Goal: Find specific page/section: Find specific page/section

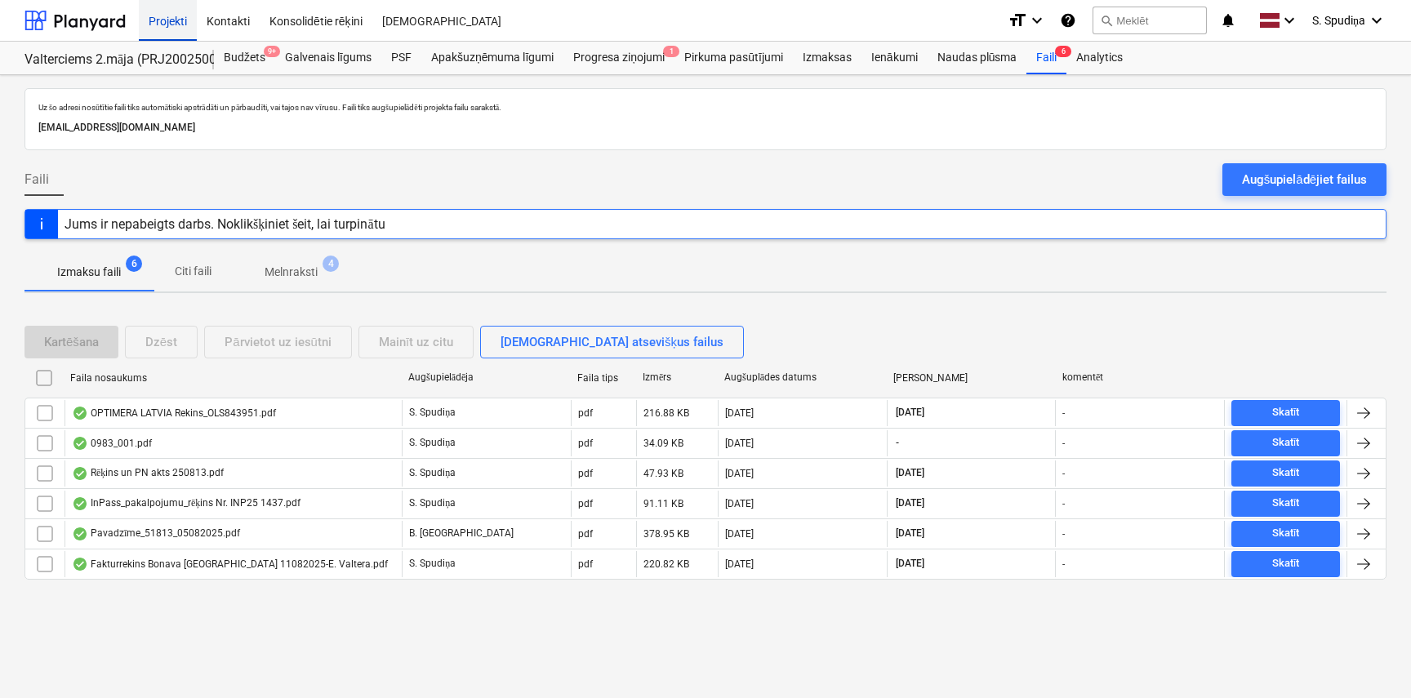
click at [167, 20] on div "Projekti" at bounding box center [168, 20] width 58 height 42
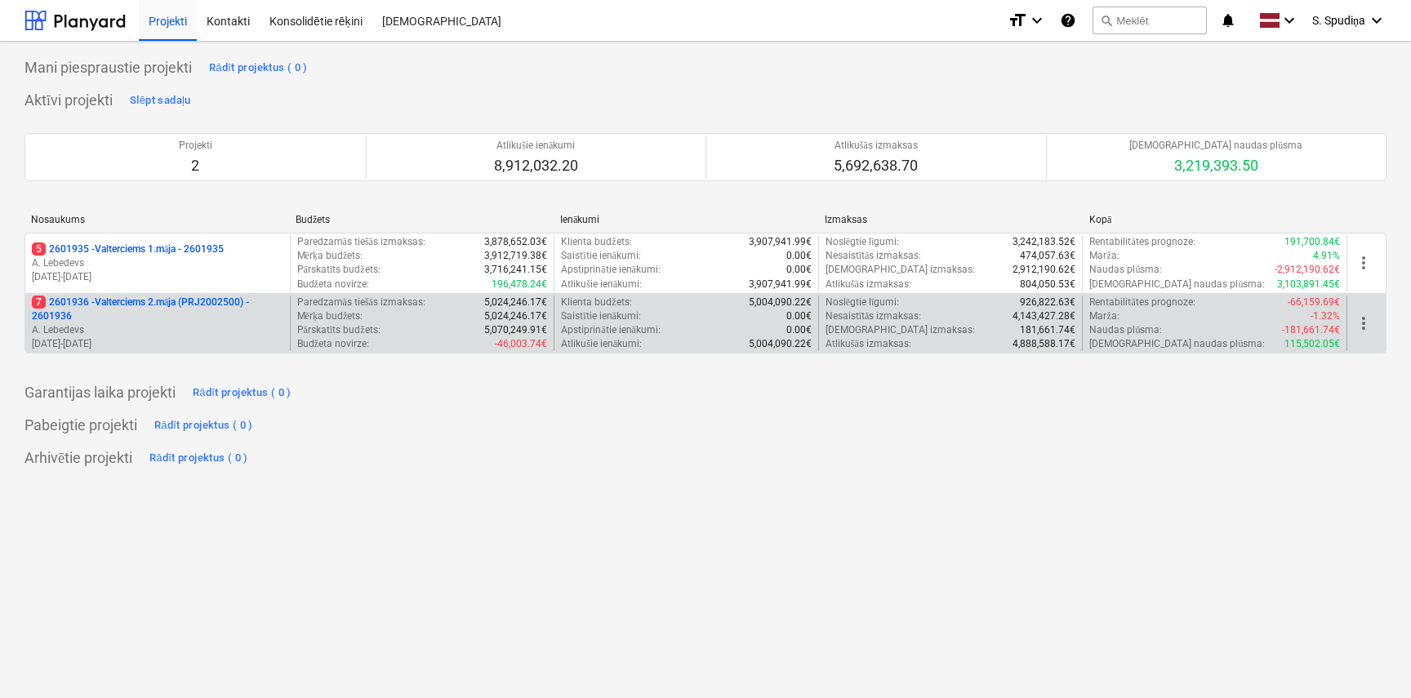
click at [167, 316] on p "7 2601936 - Valterciems 2.māja (PRJ2002500) - 2601936" at bounding box center [158, 310] width 252 height 28
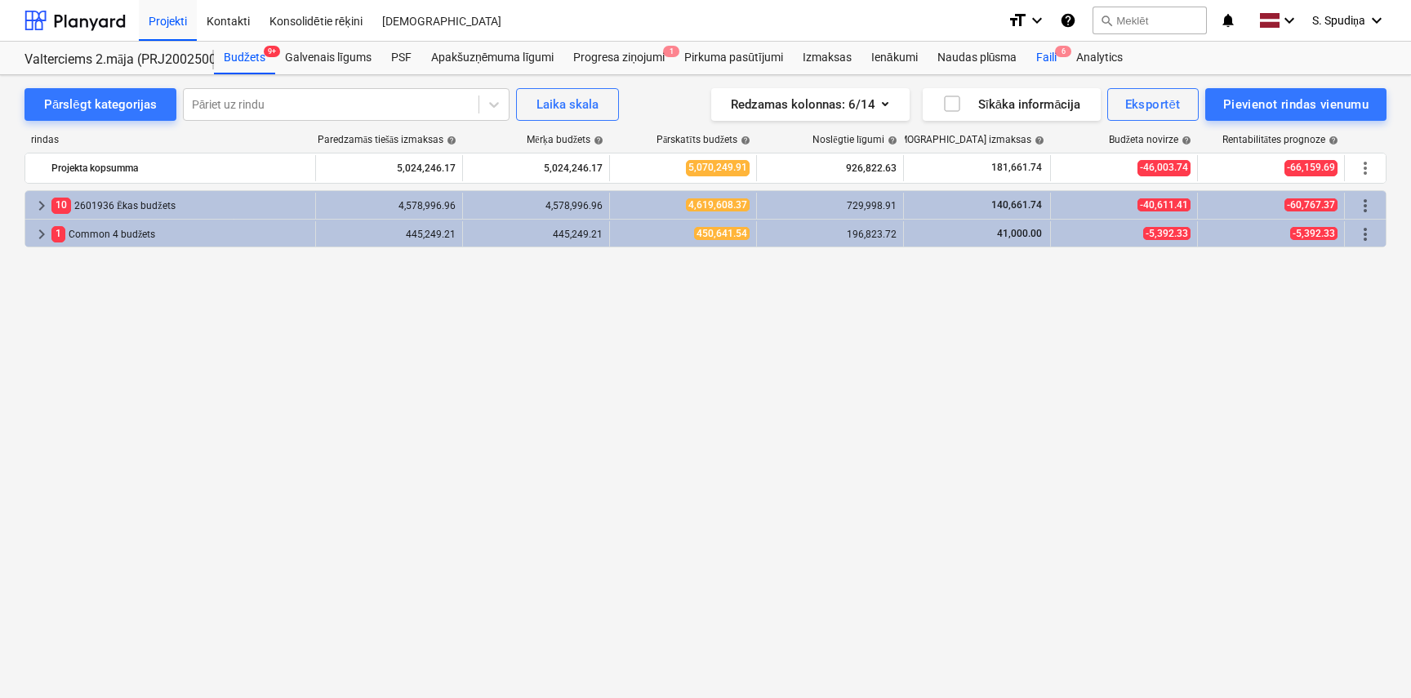
click at [1053, 60] on div "Faili 6" at bounding box center [1047, 58] width 40 height 33
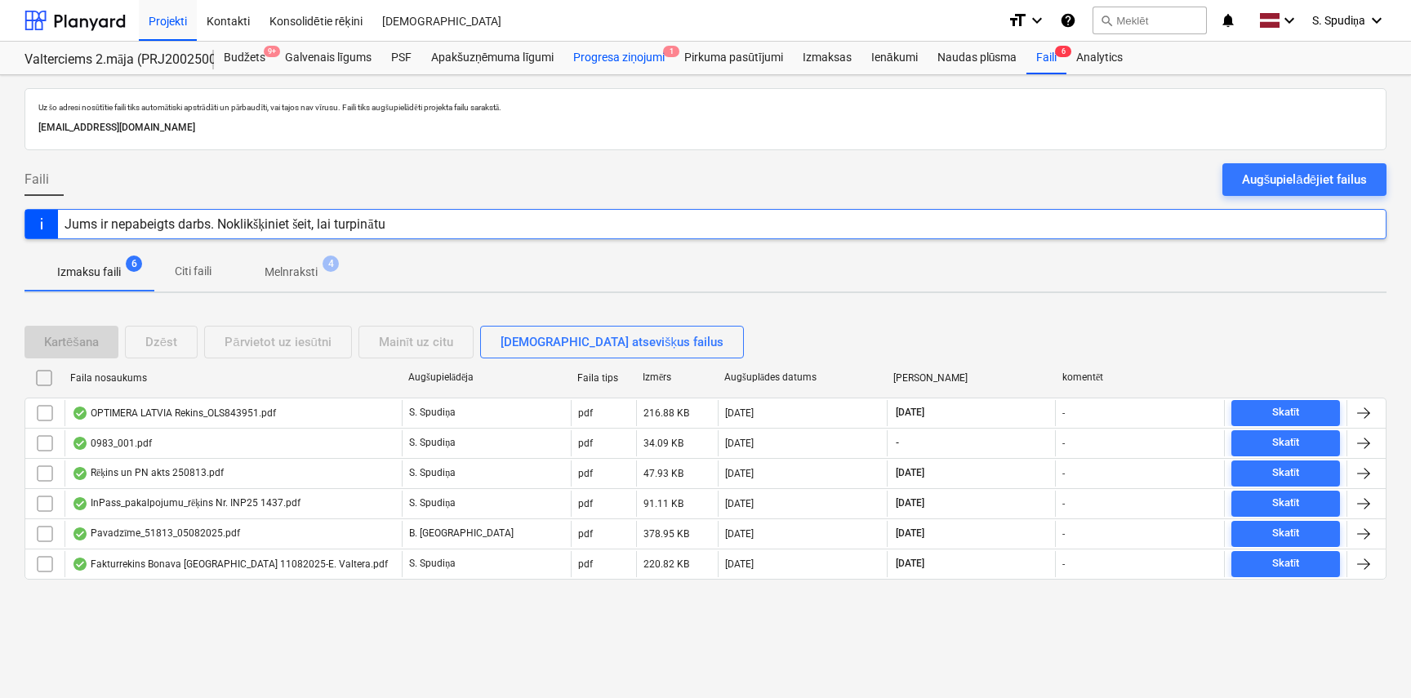
click at [644, 60] on div "Progresa ziņojumi 1" at bounding box center [619, 58] width 111 height 33
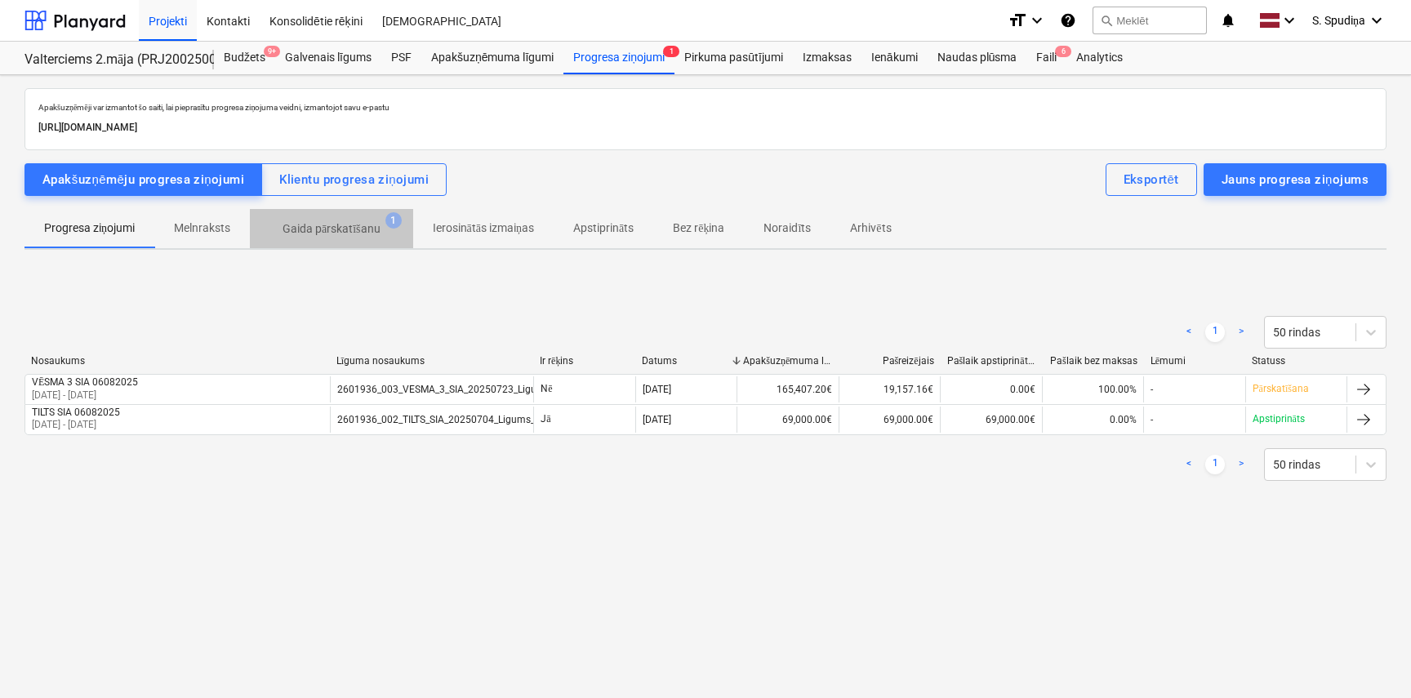
click at [324, 237] on p "Gaida pārskatīšanu" at bounding box center [332, 229] width 98 height 17
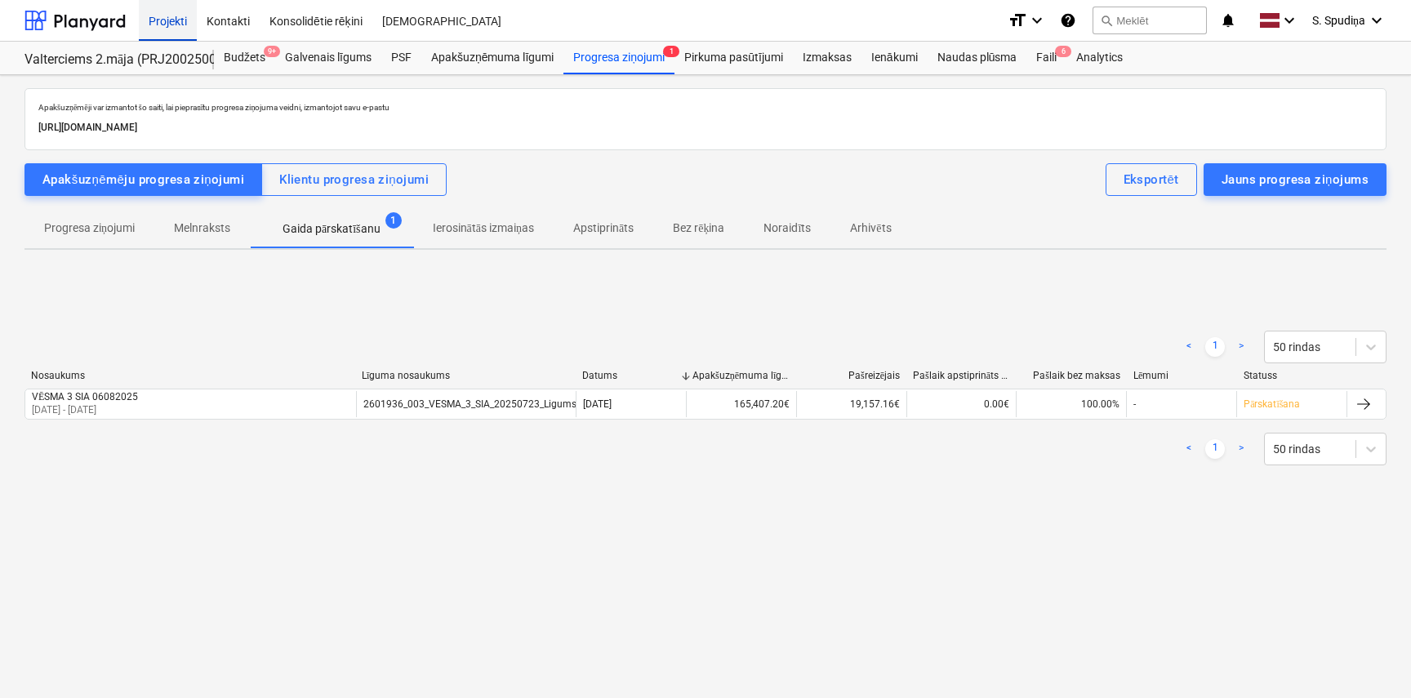
click at [160, 19] on div "Projekti" at bounding box center [168, 20] width 58 height 42
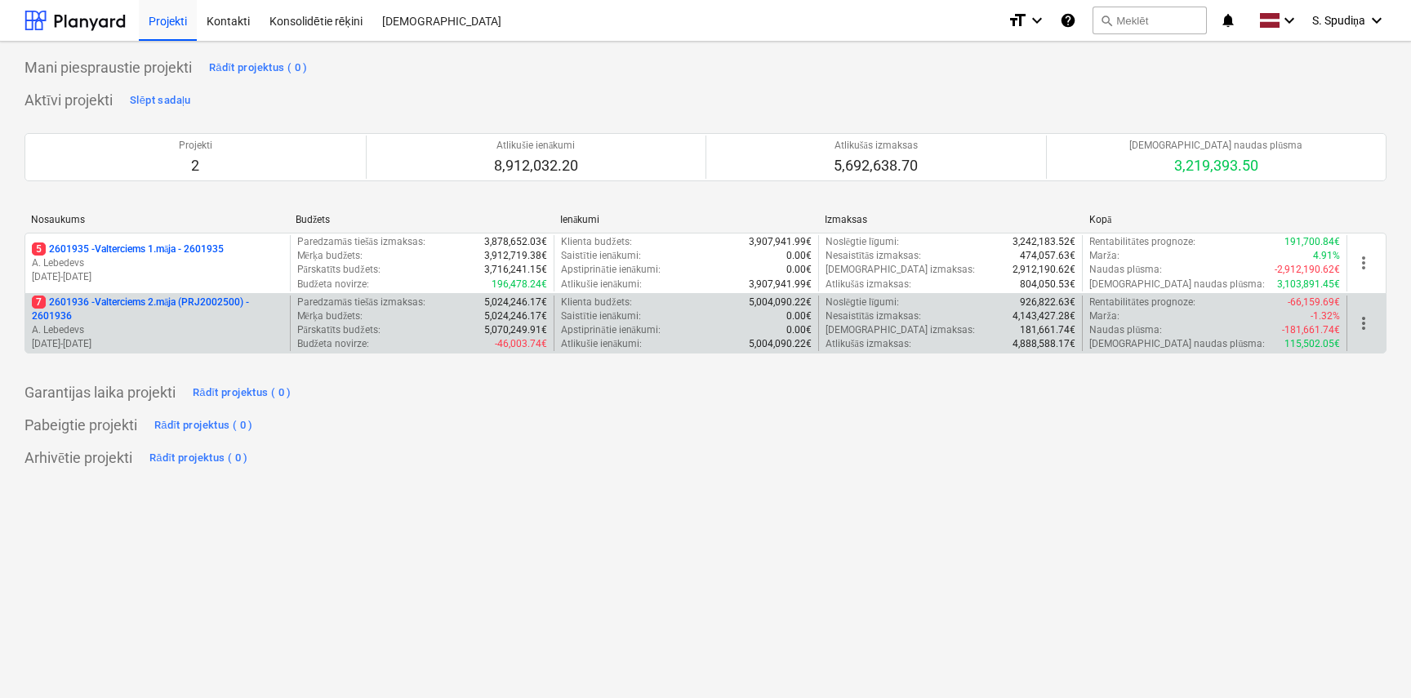
click at [222, 318] on p "7 2601936 - Valterciems 2.māja (PRJ2002500) - 2601936" at bounding box center [158, 310] width 252 height 28
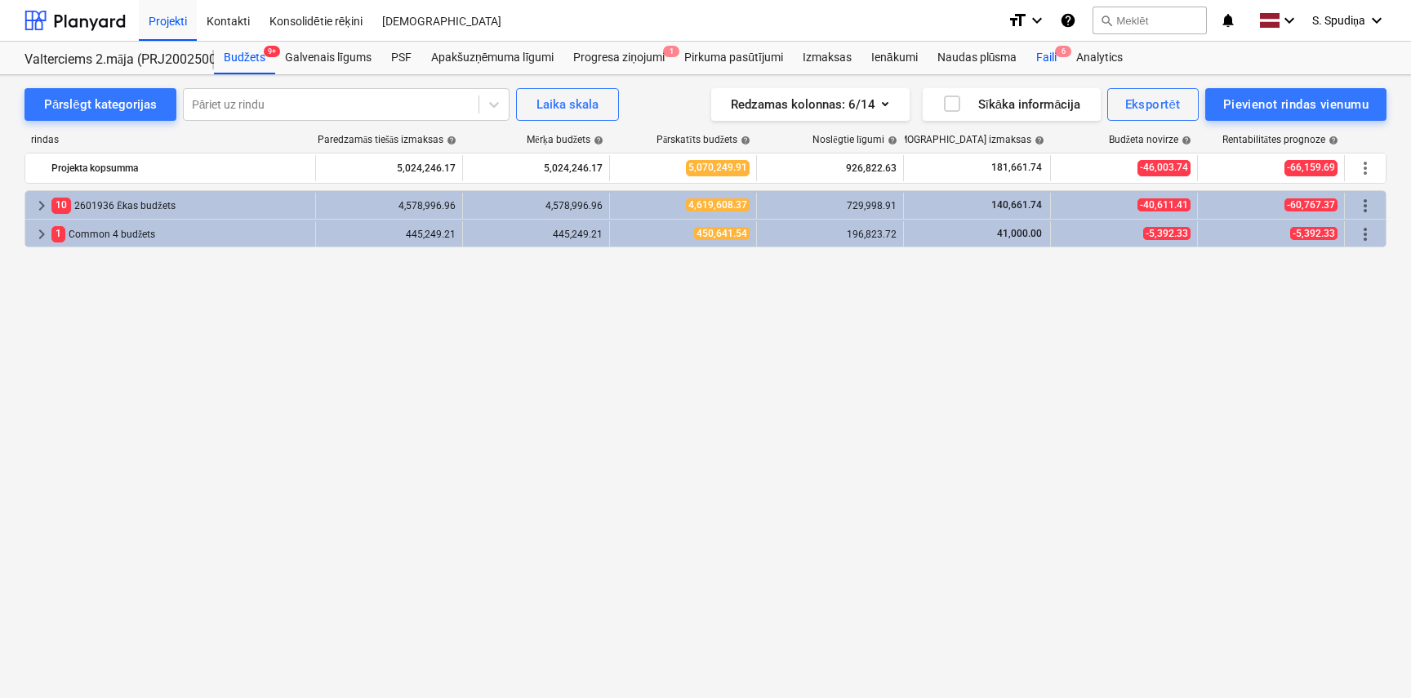
click at [1057, 64] on div "Faili 6" at bounding box center [1047, 58] width 40 height 33
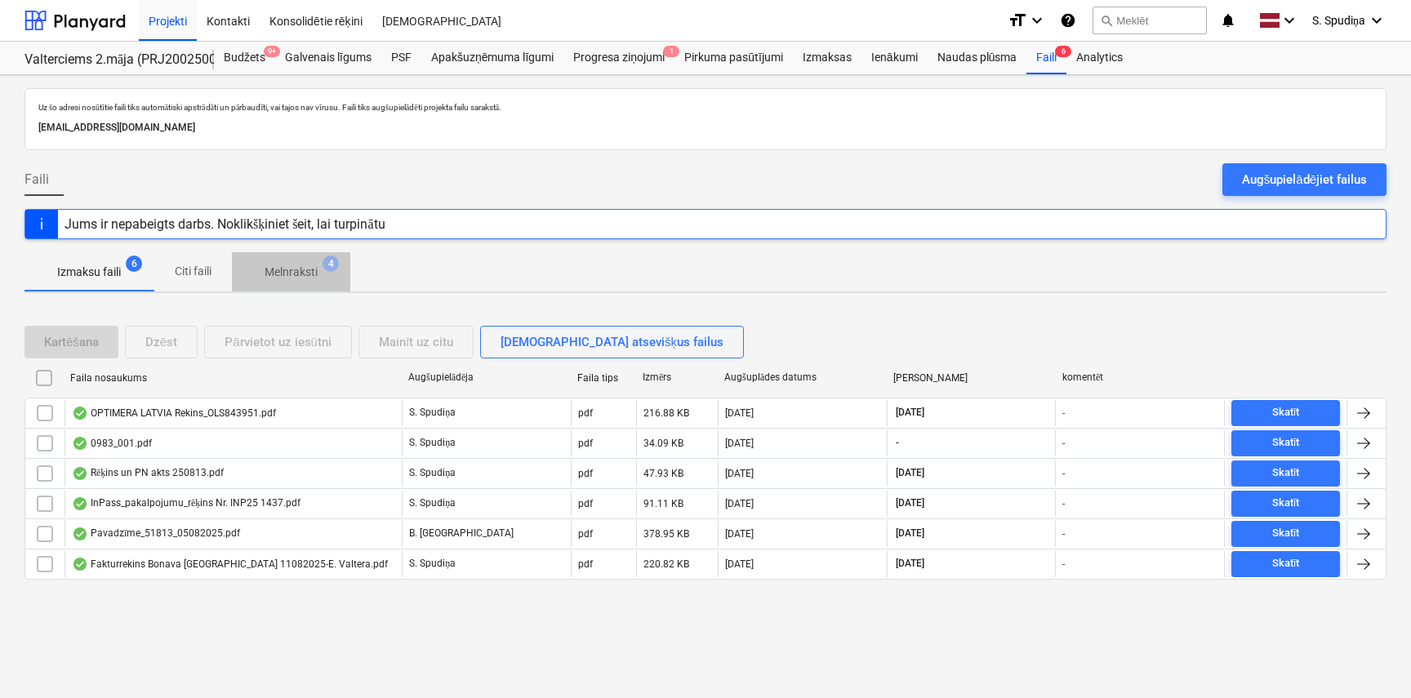
click at [290, 274] on p "Melnraksti" at bounding box center [291, 272] width 53 height 17
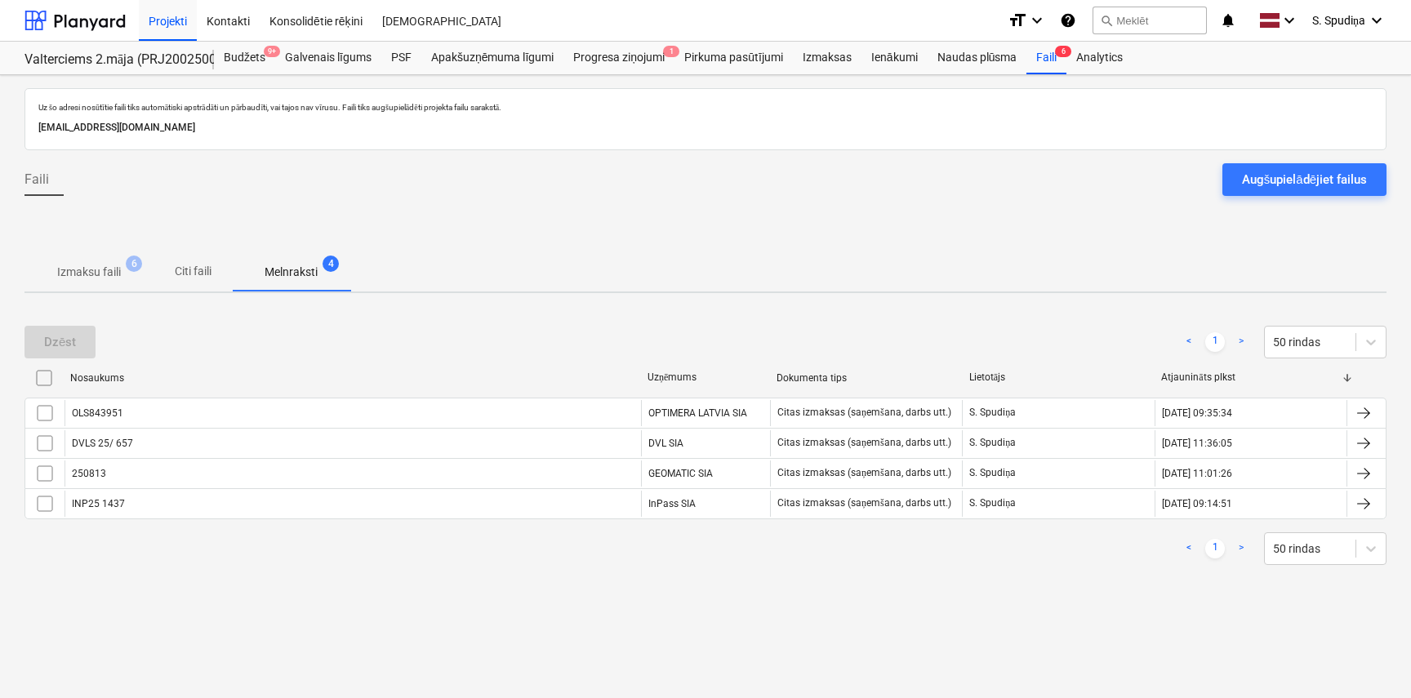
drag, startPoint x: 872, startPoint y: 381, endPoint x: 680, endPoint y: 394, distance: 192.4
click at [680, 394] on div "Nosaukums Uzņēmums Dokumenta tips Lietotājs Atjaunināts plkst" at bounding box center [706, 381] width 1362 height 33
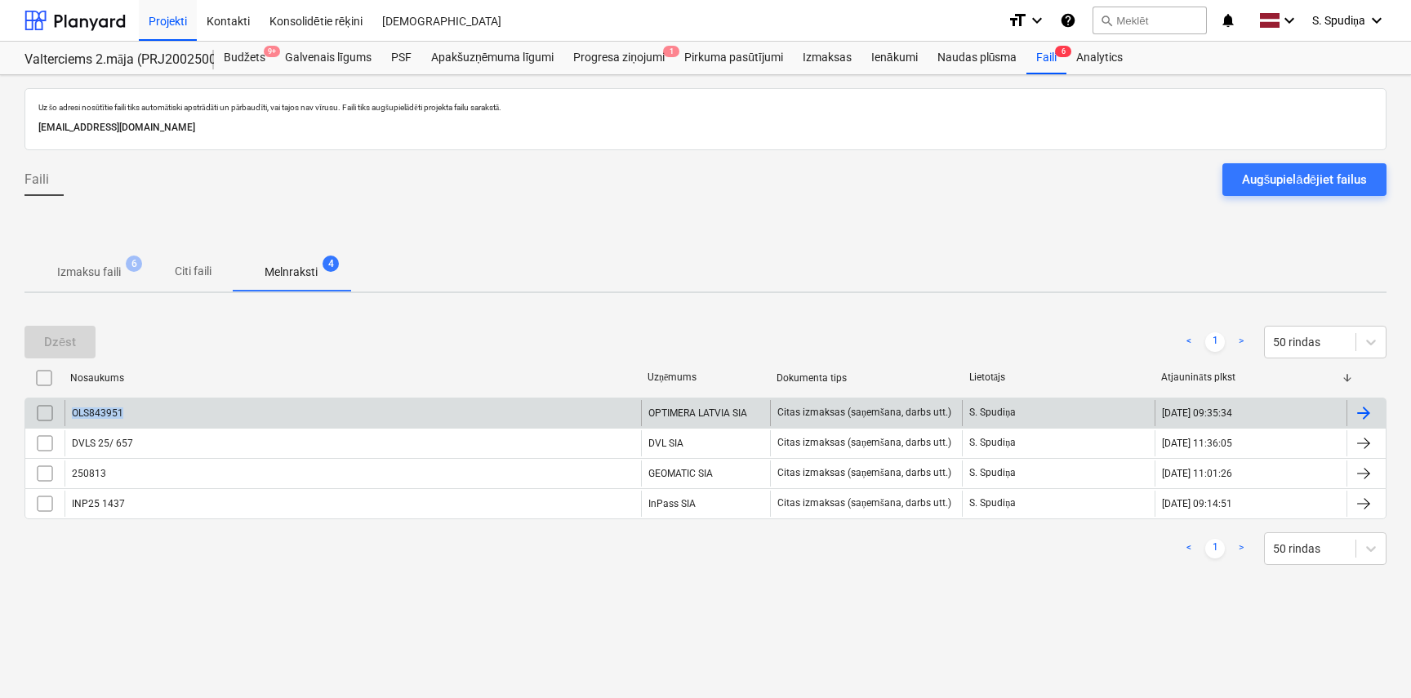
drag, startPoint x: 641, startPoint y: 414, endPoint x: 589, endPoint y: 414, distance: 52.3
click at [589, 414] on div "OLS843951 OPTIMERA LATVIA SIA Citas izmaksas (saņemšana, darbs utt.) S. Spudiņa…" at bounding box center [705, 413] width 1361 height 26
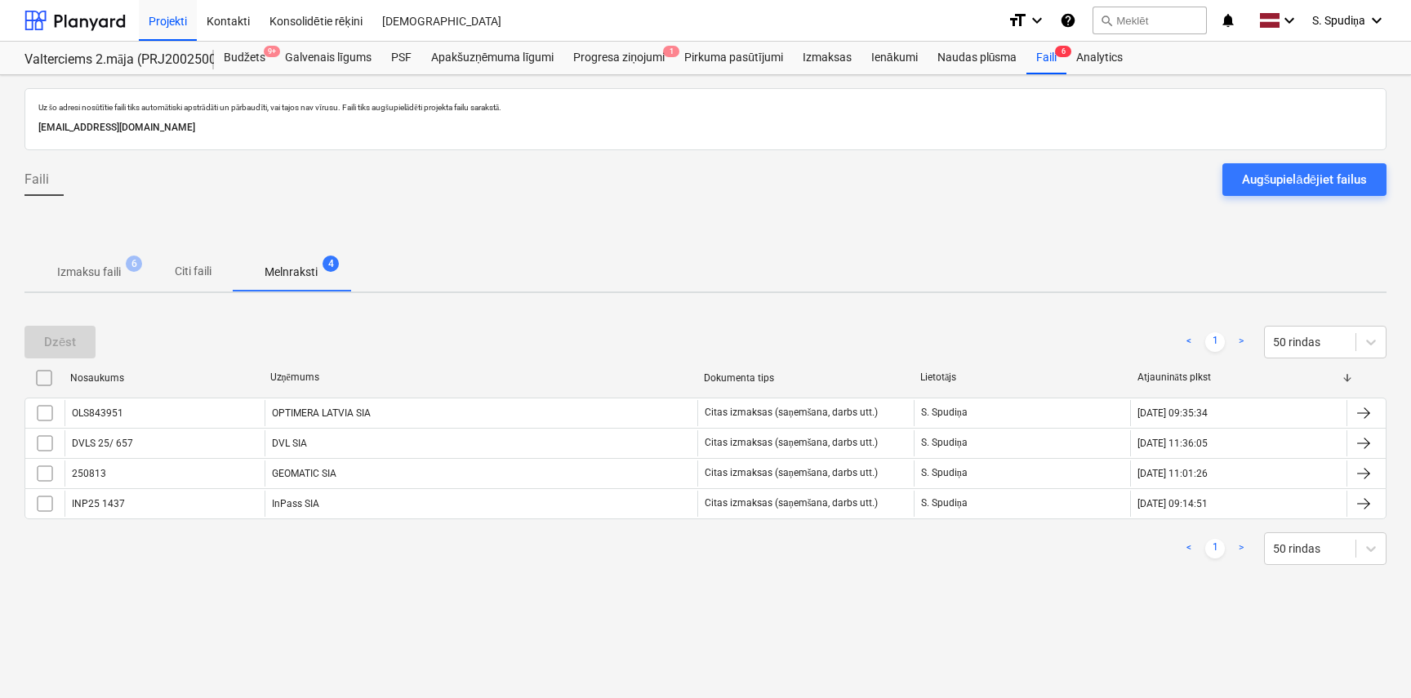
drag, startPoint x: 544, startPoint y: 378, endPoint x: 262, endPoint y: 363, distance: 282.2
click at [262, 363] on div "Dzēst < 1 > 50 rindas Nosaukums Uzņēmums Dokumenta tips Lietotājs Atjaunināts p…" at bounding box center [706, 445] width 1362 height 278
